Goal: Task Accomplishment & Management: Manage account settings

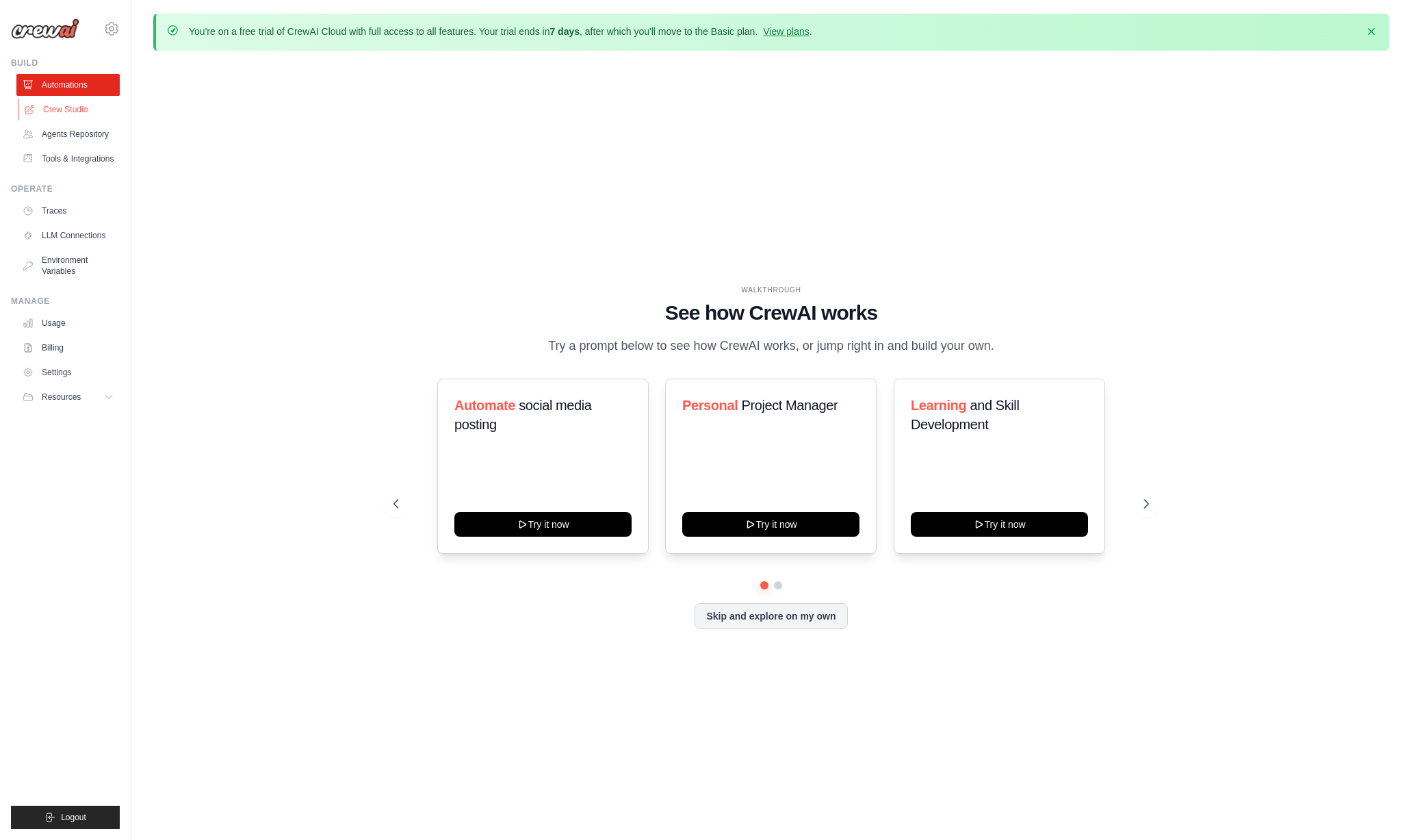
click at [74, 111] on link "Crew Studio" at bounding box center [69, 109] width 103 height 22
click at [1159, 491] on div "WALKTHROUGH See how [PERSON_NAME] works Try a prompt below to see how [PERSON_N…" at bounding box center [771, 467] width 788 height 365
click at [1150, 501] on icon at bounding box center [1147, 504] width 14 height 14
drag, startPoint x: 797, startPoint y: 658, endPoint x: 801, endPoint y: 635, distance: 23.3
click at [797, 656] on div "WALKTHROUGH See how [PERSON_NAME] works Try a prompt below to see how [PERSON_N…" at bounding box center [771, 467] width 1236 height 812
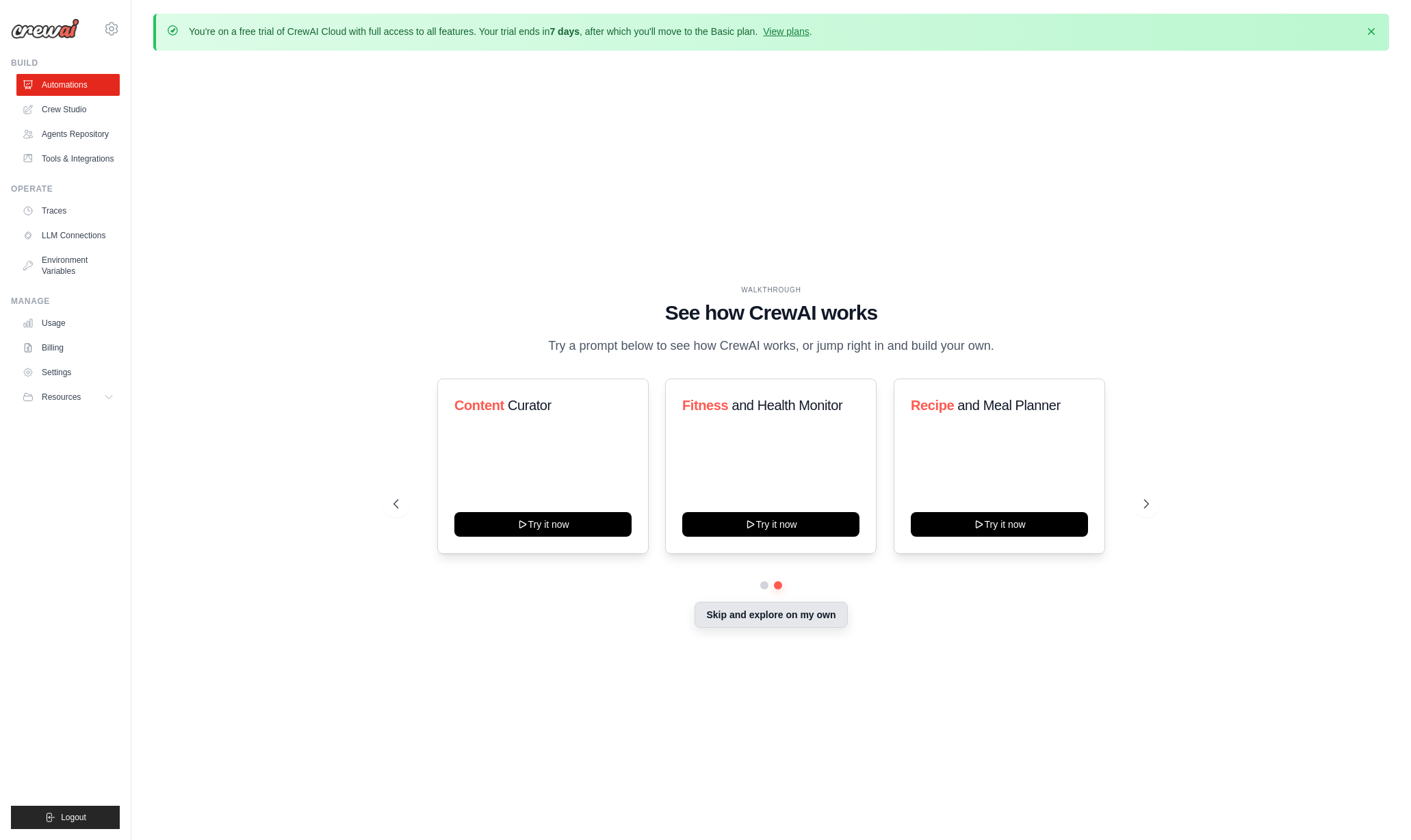
click at [803, 624] on button "Skip and explore on my own" at bounding box center [770, 614] width 152 height 26
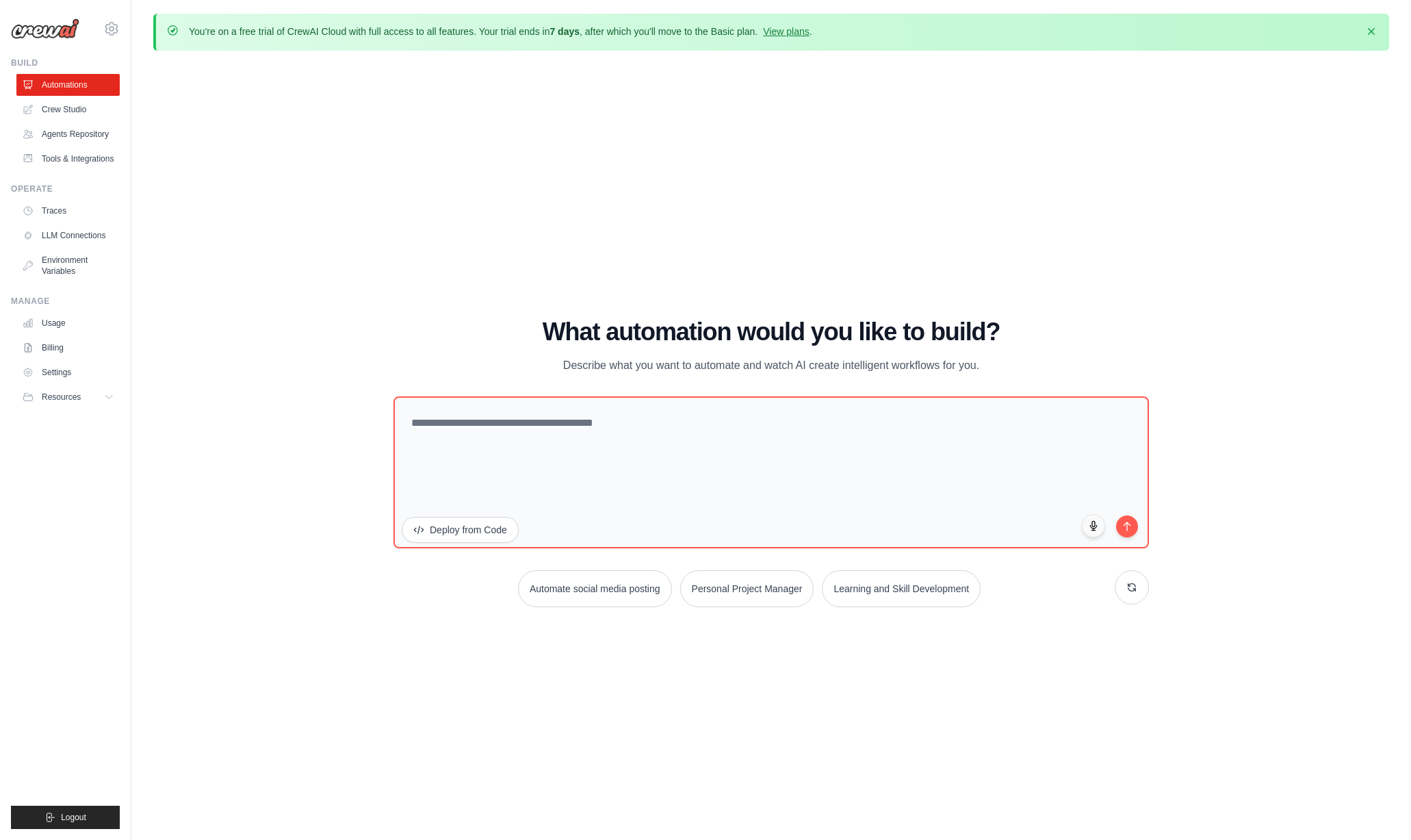
click at [411, 620] on div "WALKTHROUGH See how [PERSON_NAME] works Try a prompt below to see how [PERSON_N…" at bounding box center [771, 467] width 1236 height 812
click at [87, 110] on link "Crew Studio" at bounding box center [69, 109] width 103 height 22
click at [74, 129] on link "Agents Repository" at bounding box center [69, 134] width 103 height 22
click at [72, 158] on link "Tools & Integrations" at bounding box center [69, 158] width 103 height 22
click at [71, 158] on link "Tools & Integrations" at bounding box center [69, 158] width 103 height 22
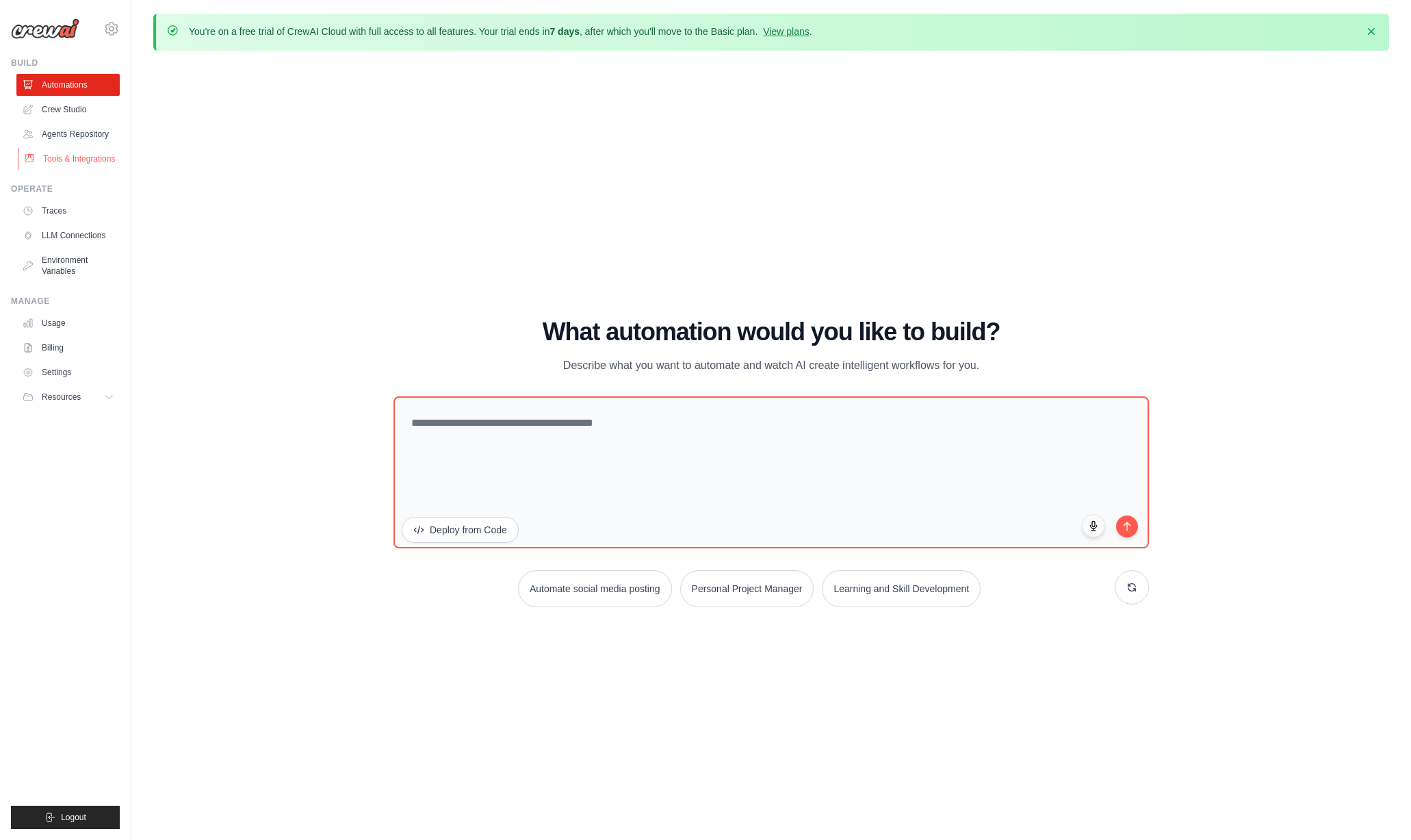
click at [70, 158] on link "Tools & Integrations" at bounding box center [69, 158] width 103 height 22
click at [54, 219] on link "Traces" at bounding box center [69, 211] width 103 height 22
click at [803, 36] on link "View plans" at bounding box center [785, 31] width 46 height 11
click at [792, 30] on link "View plans" at bounding box center [785, 31] width 46 height 11
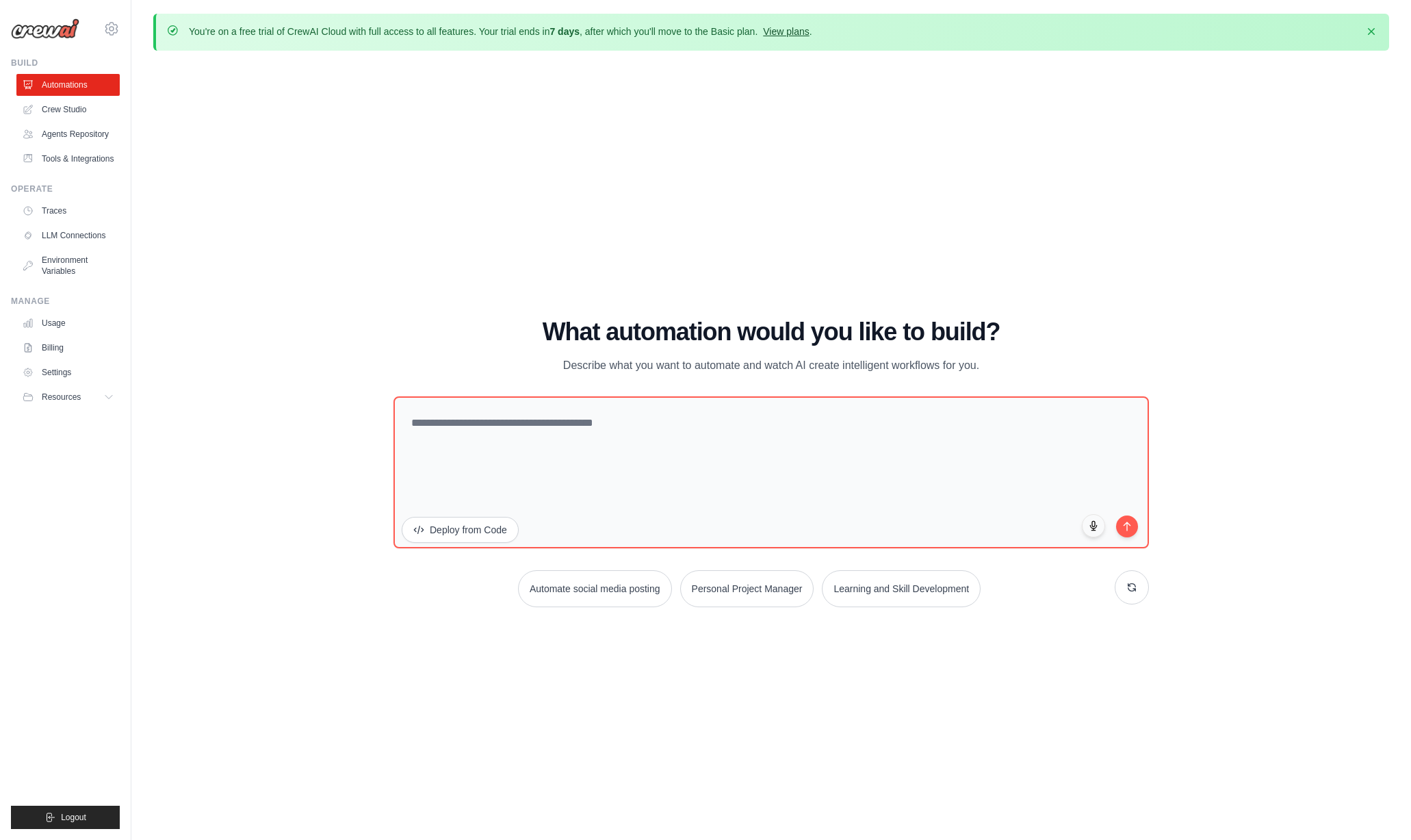
click at [792, 30] on link "View plans" at bounding box center [785, 31] width 46 height 11
